Goal: Navigation & Orientation: Find specific page/section

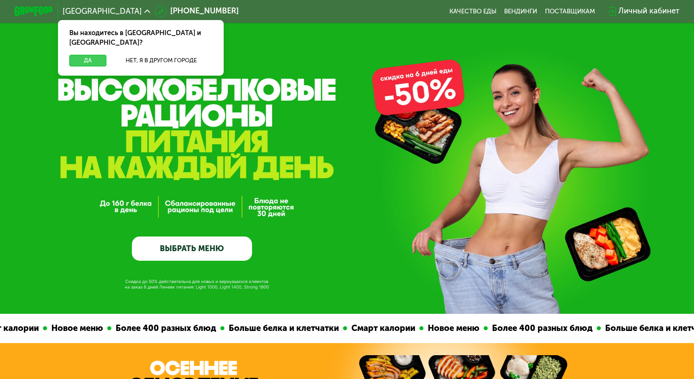
click at [81, 55] on button "Да" at bounding box center [87, 61] width 37 height 12
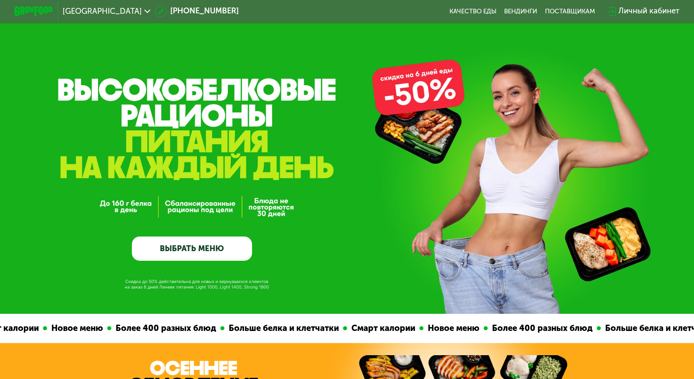
click at [198, 247] on link "ВЫБРАТЬ МЕНЮ" at bounding box center [192, 248] width 120 height 24
click at [177, 250] on link "ВЫБРАТЬ МЕНЮ" at bounding box center [192, 248] width 120 height 24
click at [198, 250] on link "ВЫБРАТЬ МЕНЮ" at bounding box center [192, 248] width 120 height 24
click at [215, 249] on link "ВЫБРАТЬ МЕНЮ" at bounding box center [192, 248] width 120 height 24
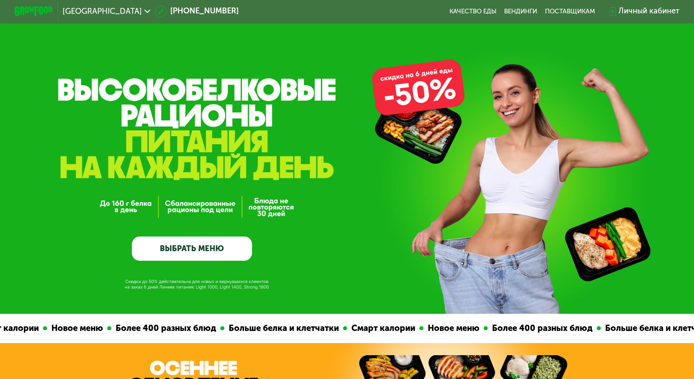
click at [215, 249] on link "ВЫБРАТЬ МЕНЮ" at bounding box center [192, 248] width 120 height 24
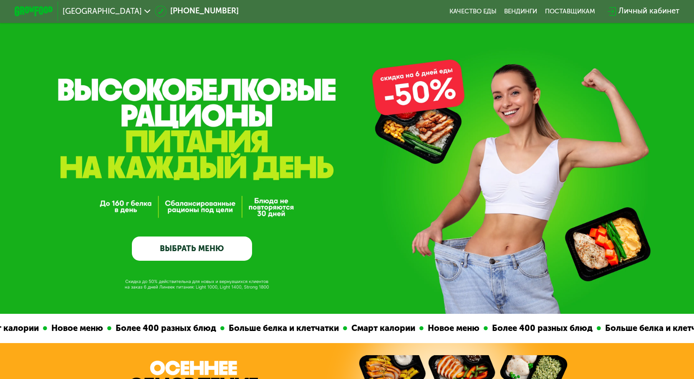
click at [215, 249] on link "ВЫБРАТЬ МЕНЮ" at bounding box center [192, 248] width 120 height 24
click at [482, 13] on link "Качество еды" at bounding box center [472, 12] width 47 height 8
